Goal: Navigation & Orientation: Find specific page/section

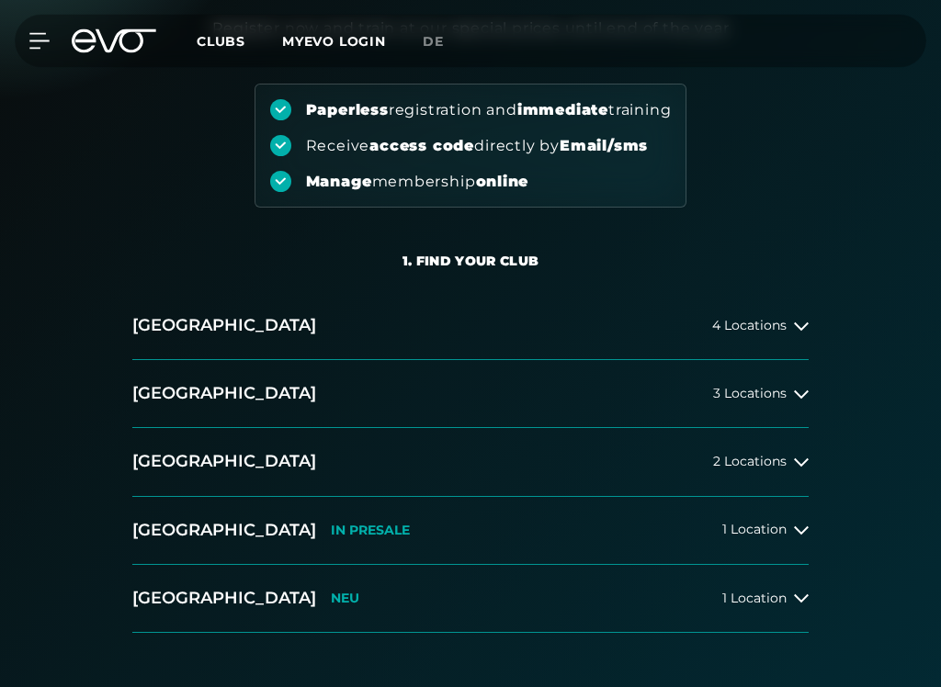
scroll to position [180, 0]
click at [792, 401] on button "[GEOGRAPHIC_DATA] 3 Locations" at bounding box center [470, 394] width 676 height 68
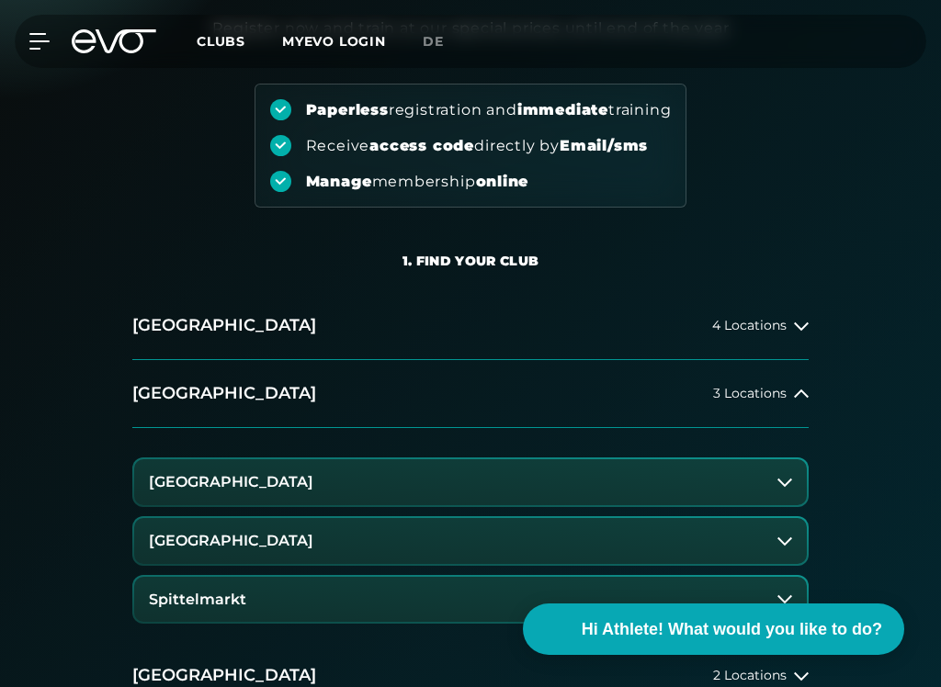
click at [530, 551] on button "[GEOGRAPHIC_DATA]" at bounding box center [470, 541] width 672 height 46
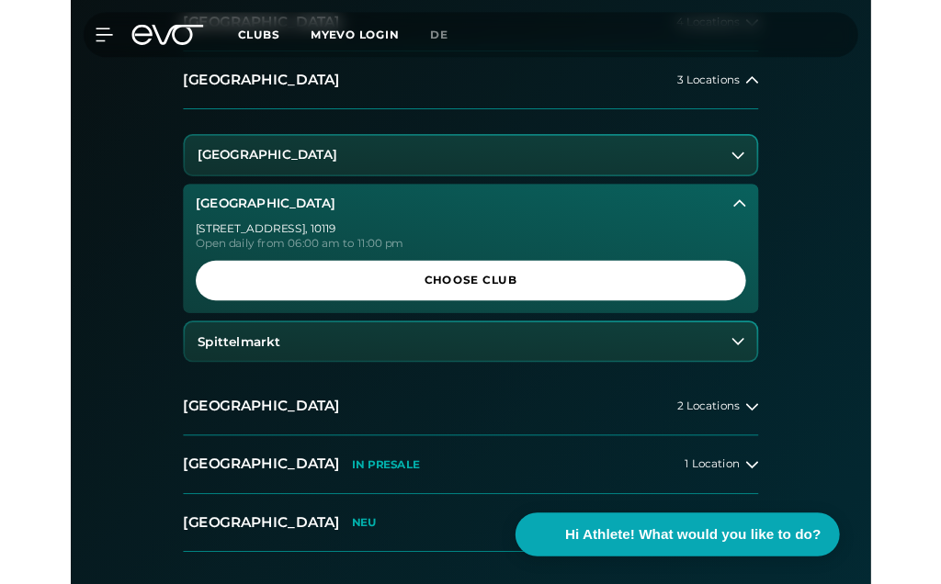
scroll to position [479, 0]
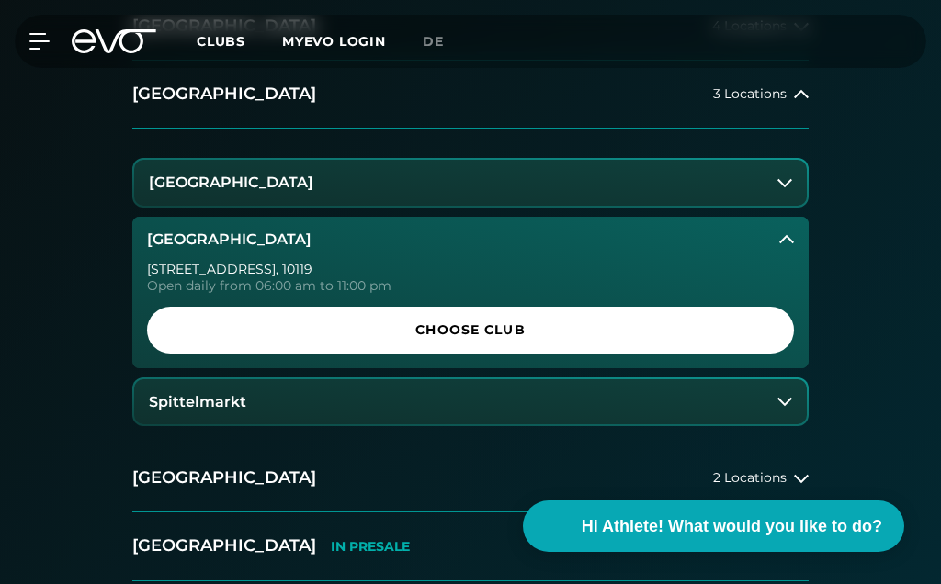
click at [575, 336] on span "Choose Club" at bounding box center [470, 330] width 603 height 19
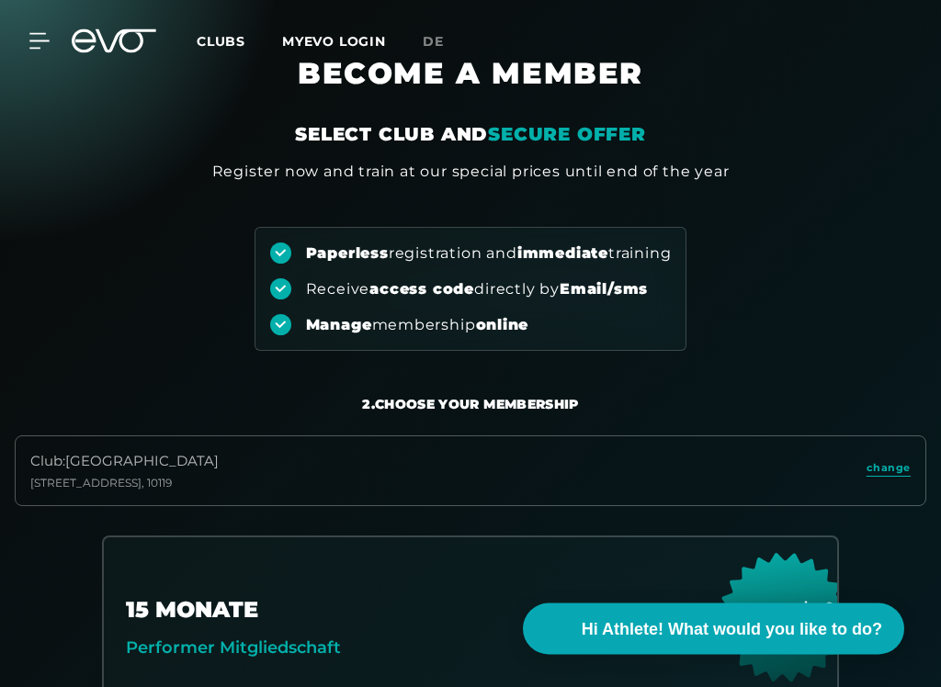
scroll to position [37, 0]
click at [886, 471] on span "change" at bounding box center [888, 468] width 44 height 16
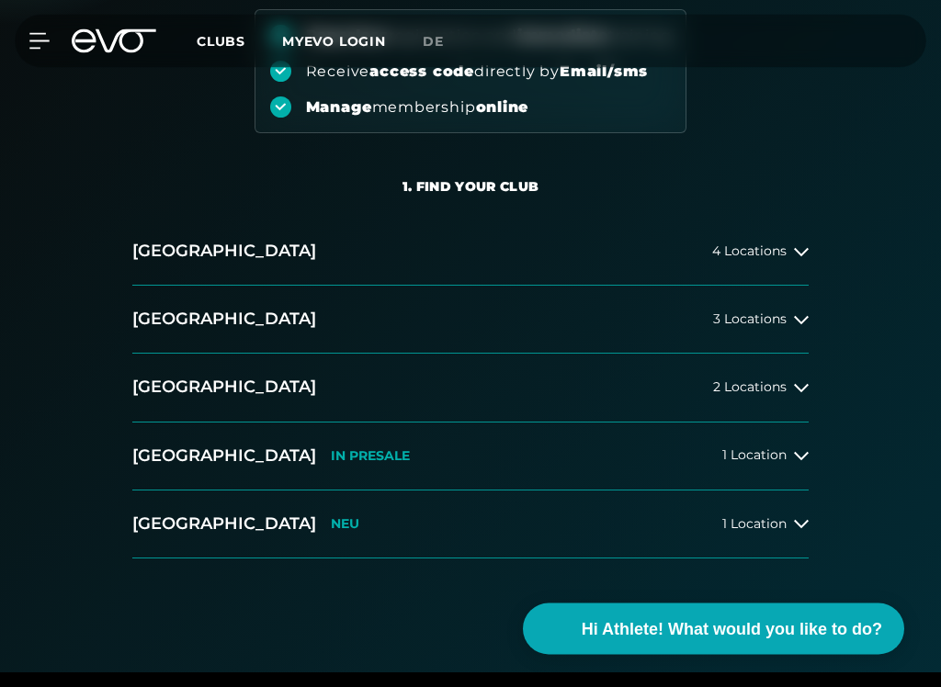
click at [805, 329] on button "[GEOGRAPHIC_DATA] 3 Locations" at bounding box center [470, 321] width 676 height 68
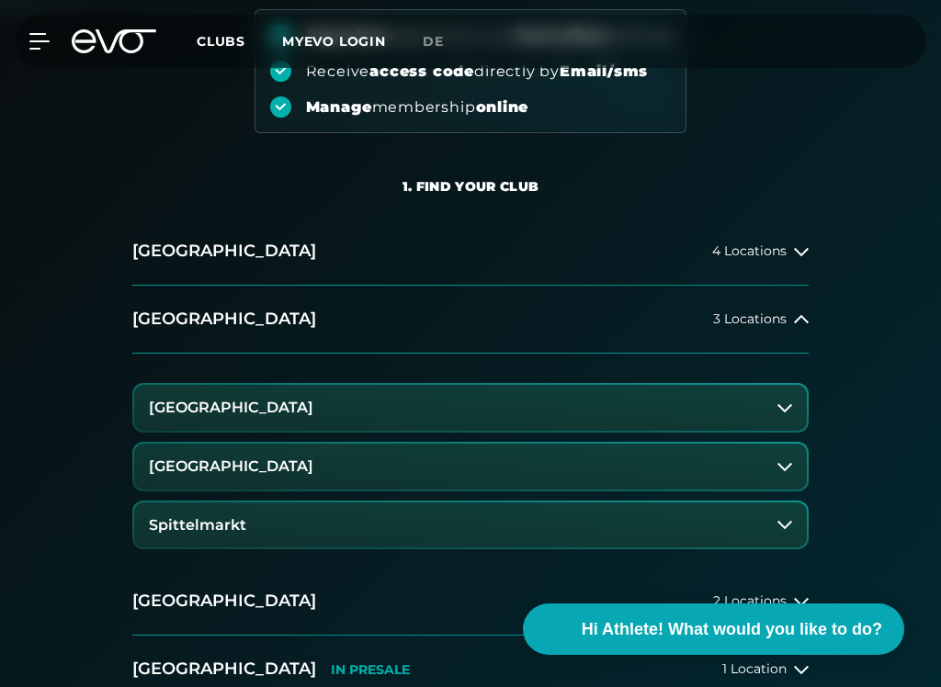
click at [600, 473] on button "[GEOGRAPHIC_DATA]" at bounding box center [470, 467] width 672 height 46
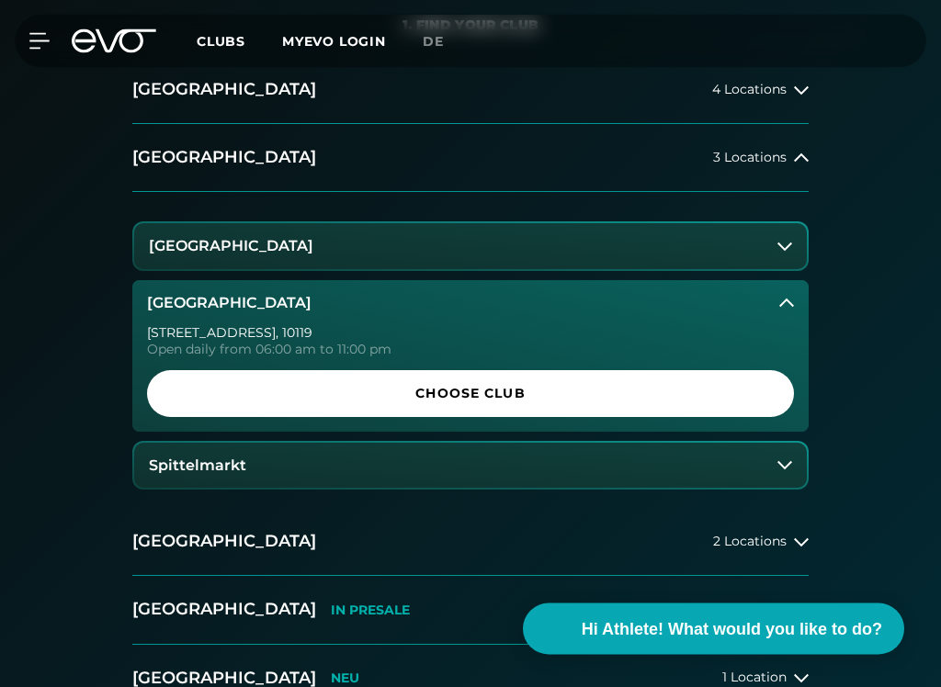
scroll to position [471, 0]
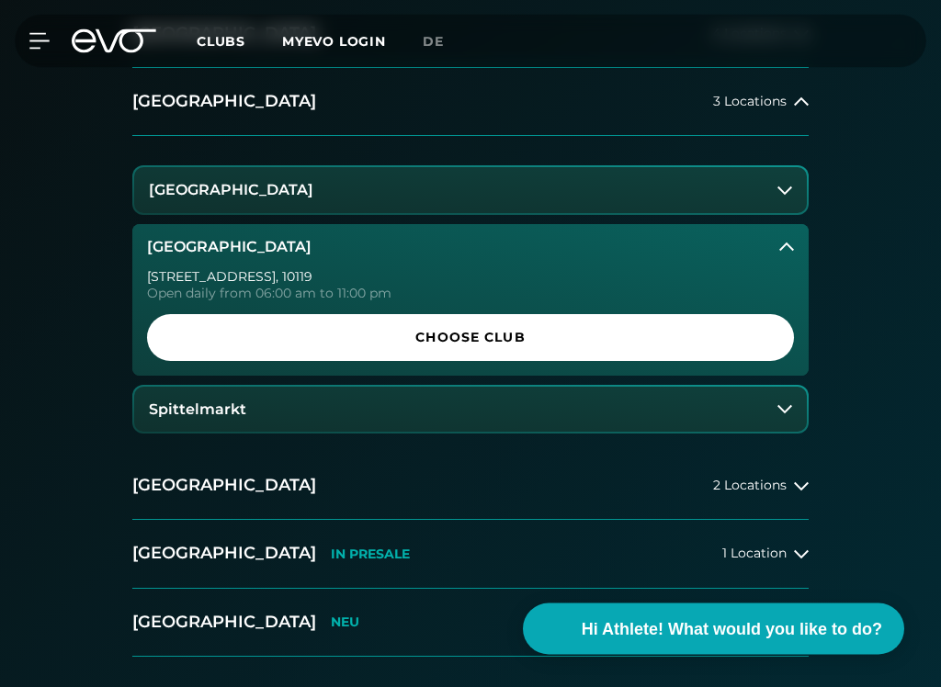
click at [550, 336] on span "Choose Club" at bounding box center [470, 338] width 603 height 19
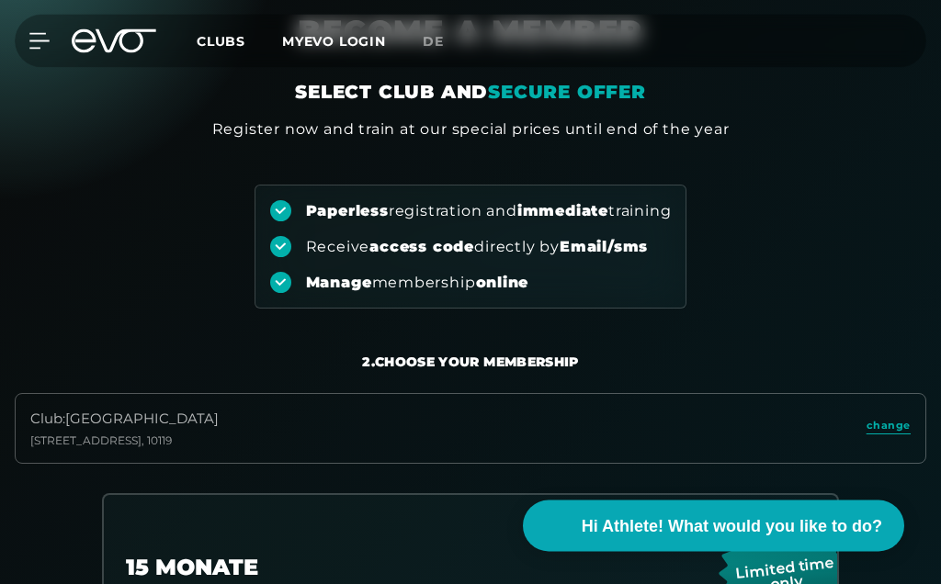
scroll to position [0, 0]
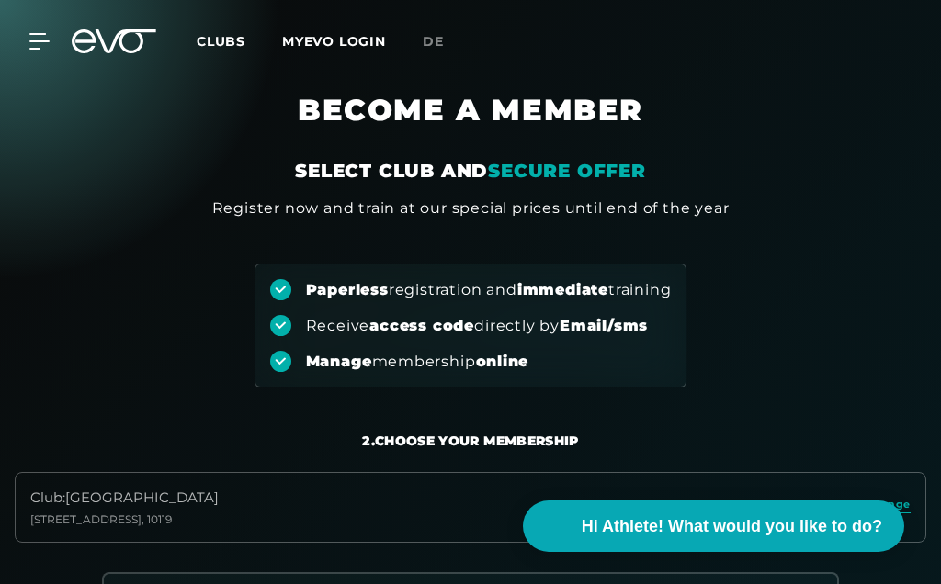
click at [33, 37] on icon at bounding box center [39, 41] width 20 height 17
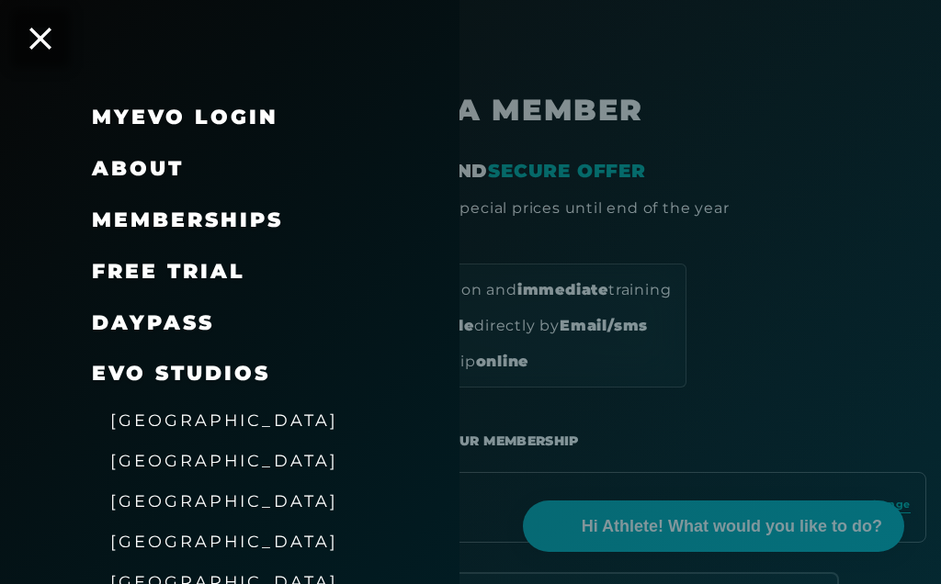
click at [194, 317] on link "DAYPASS" at bounding box center [153, 322] width 122 height 25
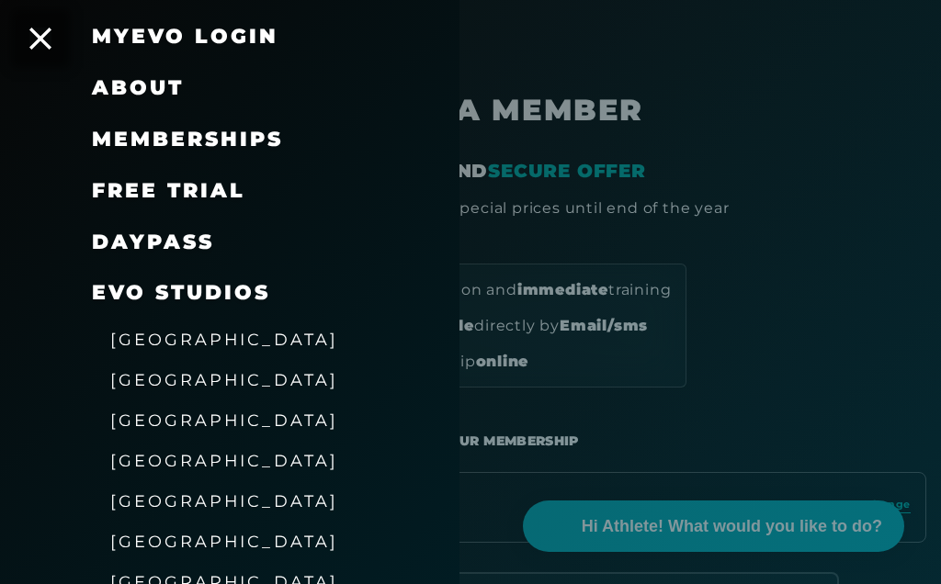
scroll to position [80, 0]
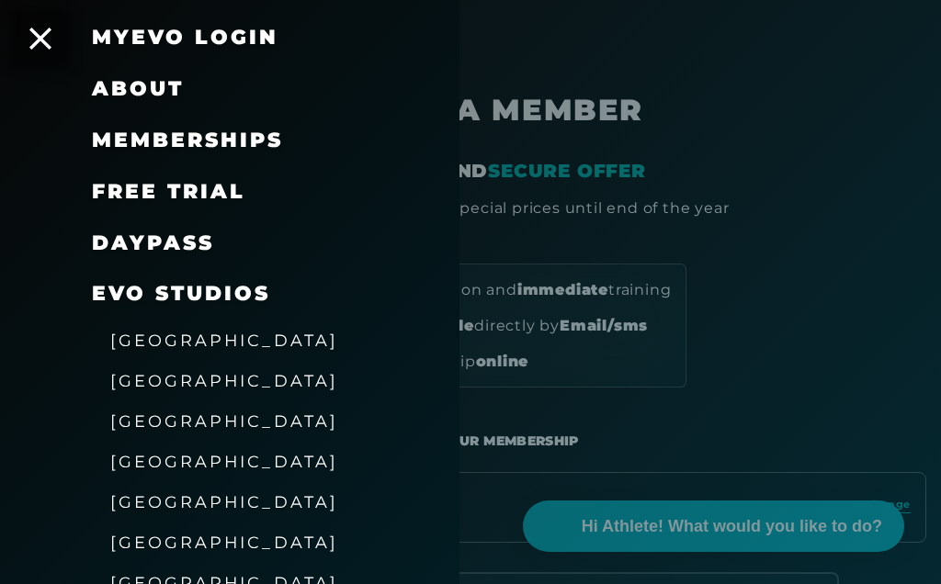
click at [200, 411] on span "[GEOGRAPHIC_DATA]" at bounding box center [224, 420] width 228 height 19
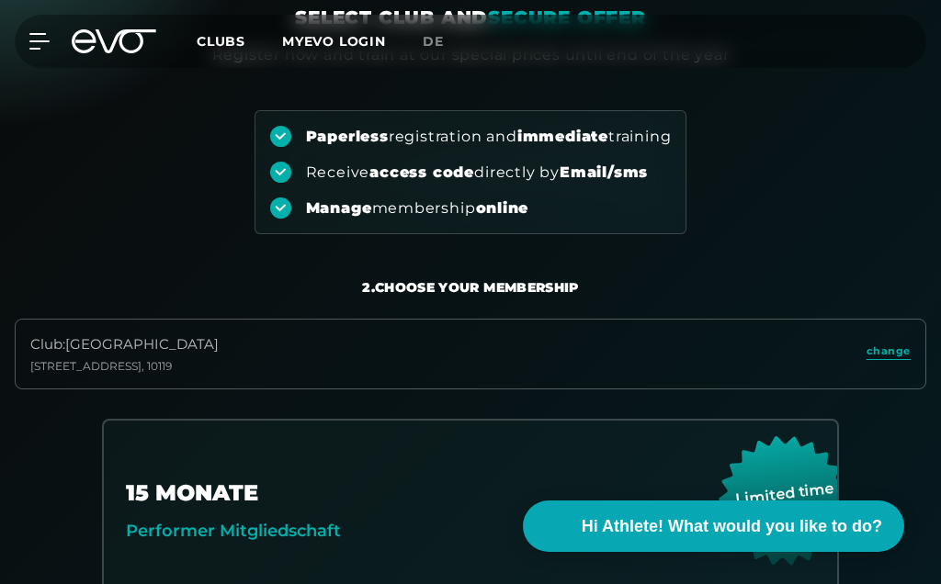
scroll to position [388, 0]
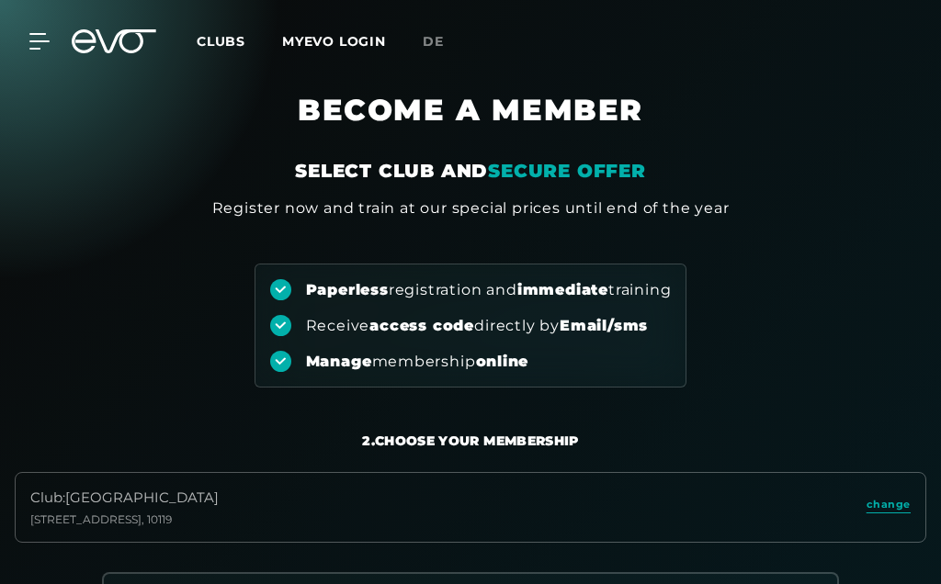
click at [233, 47] on span "Clubs" at bounding box center [221, 41] width 49 height 17
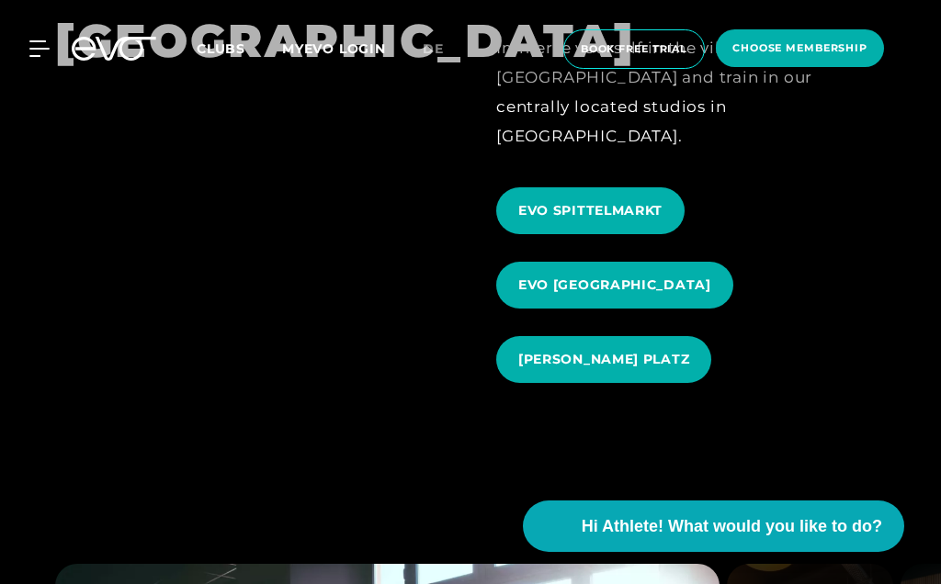
scroll to position [1836, 0]
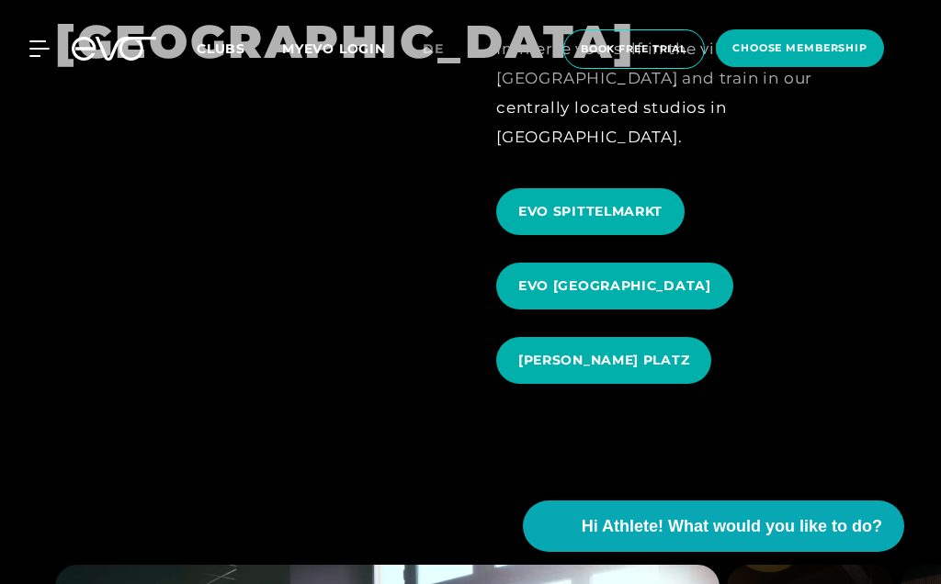
click at [649, 337] on span "EVO ROSENTHALER PLATZ" at bounding box center [603, 360] width 215 height 47
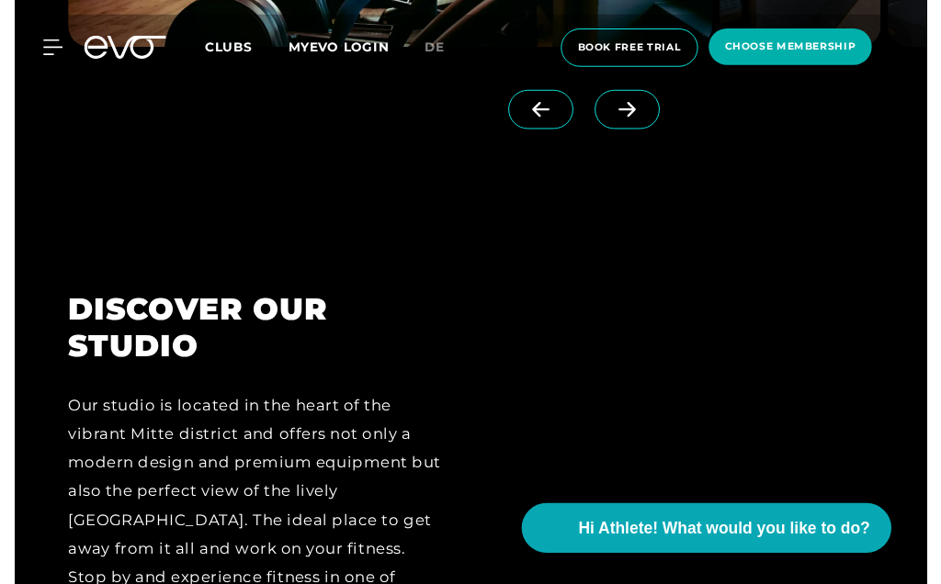
scroll to position [1799, 0]
